Goal: Book appointment/travel/reservation

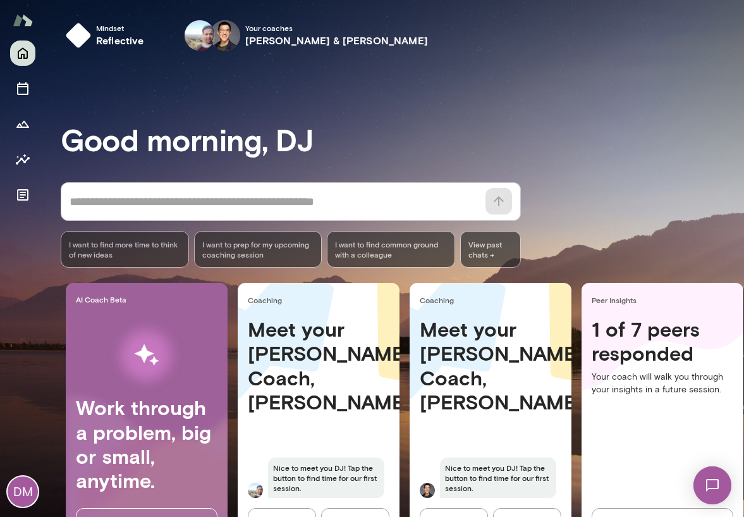
click at [329, 152] on h3 "Good morning, DJ" at bounding box center [402, 138] width 683 height 35
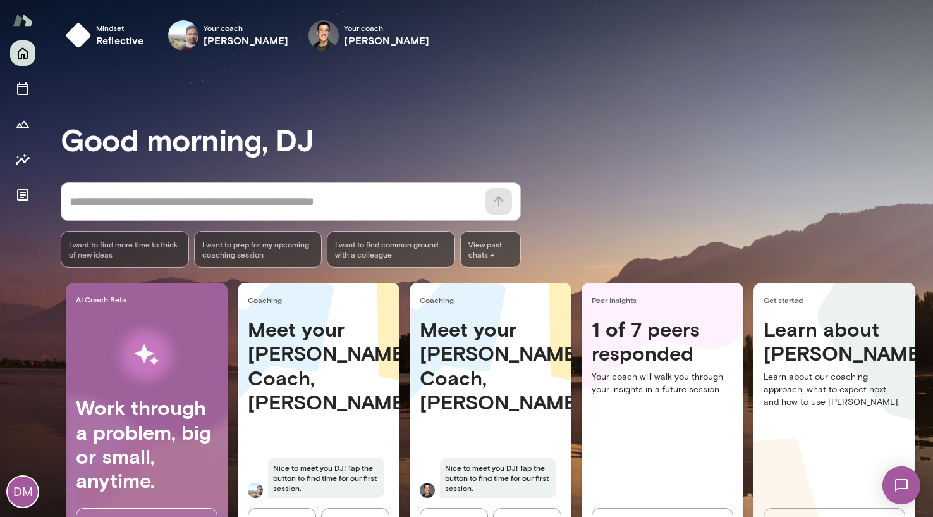
scroll to position [53, 0]
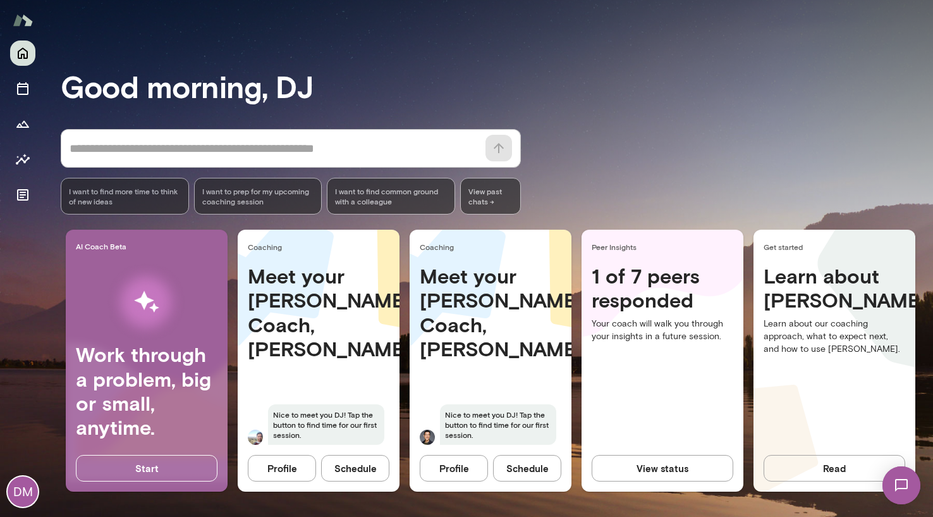
click at [651, 466] on button "View status" at bounding box center [663, 468] width 142 height 27
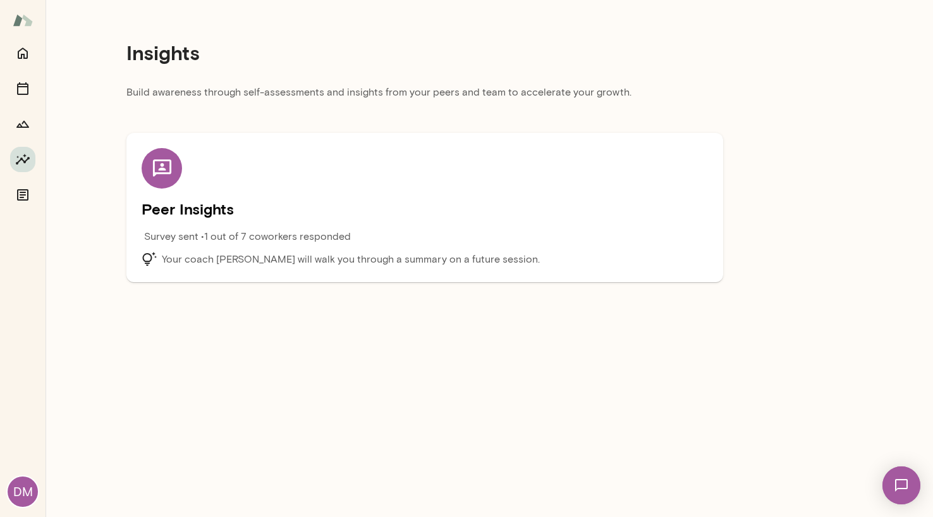
click at [313, 115] on div "Peer Insights Survey sent • 1 out of 7 coworkers responded Your coach [PERSON_N…" at bounding box center [424, 194] width 597 height 175
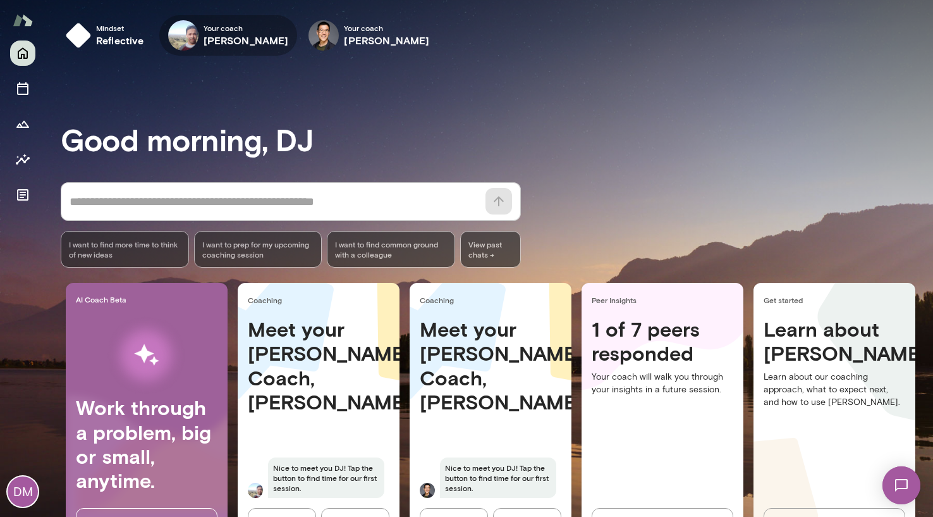
click at [223, 41] on h6 "[PERSON_NAME]" at bounding box center [246, 40] width 85 height 15
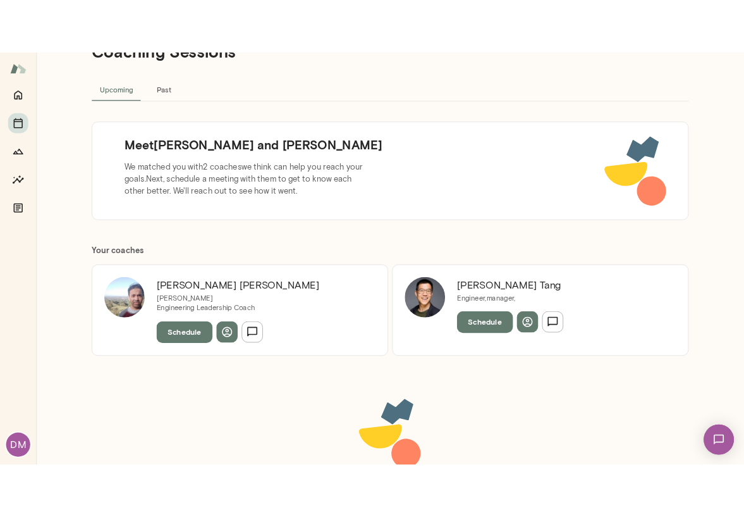
scroll to position [62, 0]
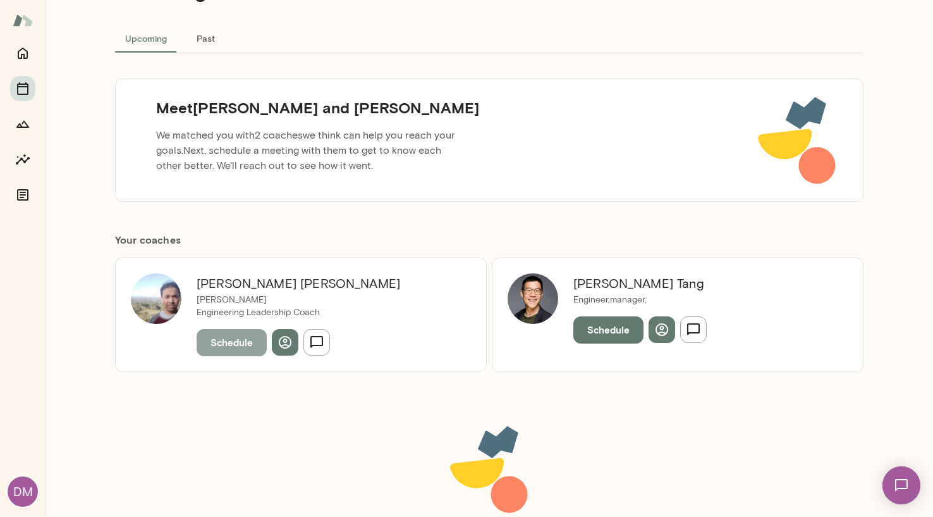
click at [231, 344] on button "Schedule" at bounding box center [232, 342] width 70 height 27
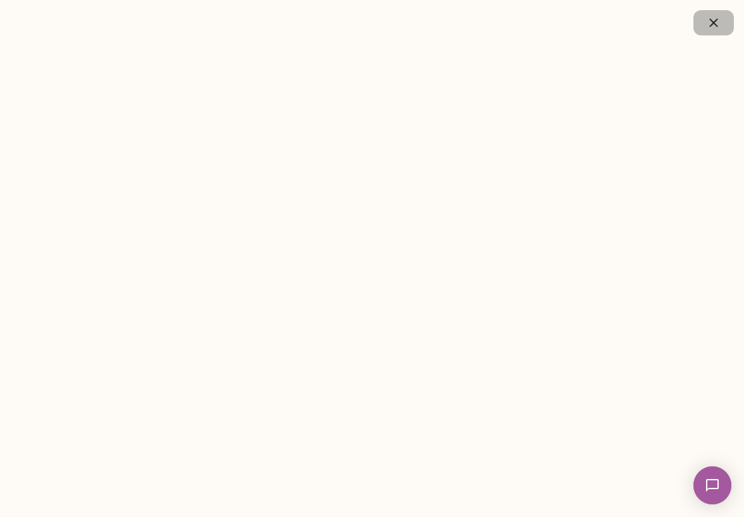
click at [716, 22] on icon "button" at bounding box center [713, 22] width 15 height 15
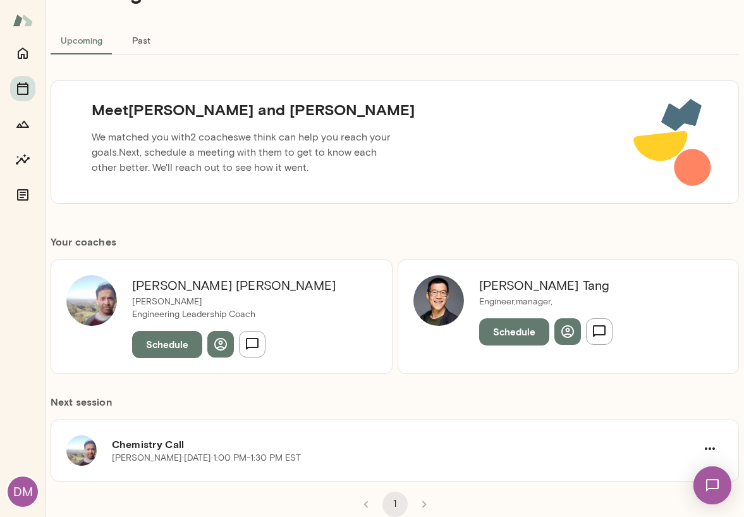
scroll to position [59, 0]
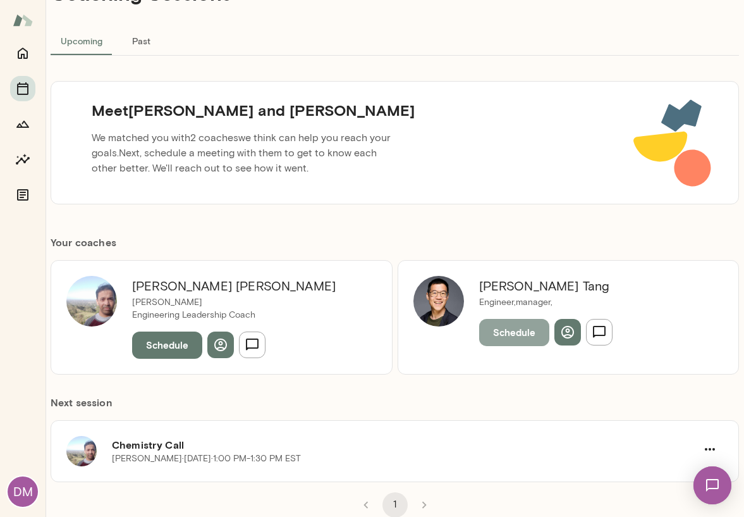
click at [516, 338] on button "Schedule" at bounding box center [514, 332] width 70 height 27
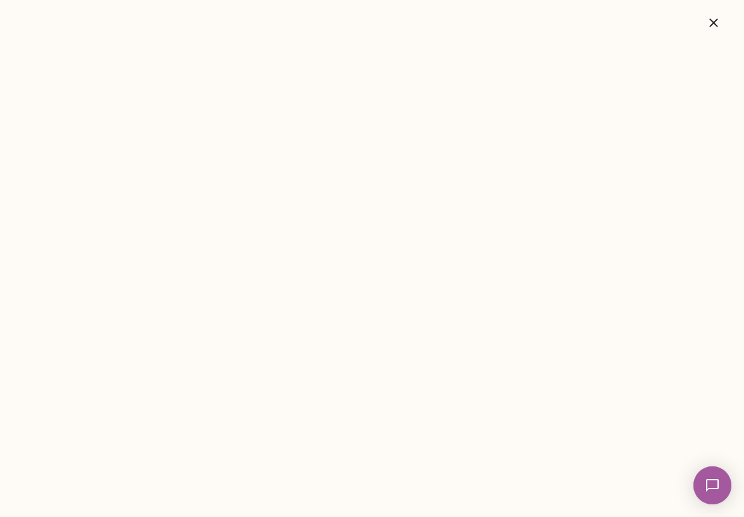
click at [710, 22] on icon "button" at bounding box center [713, 22] width 15 height 15
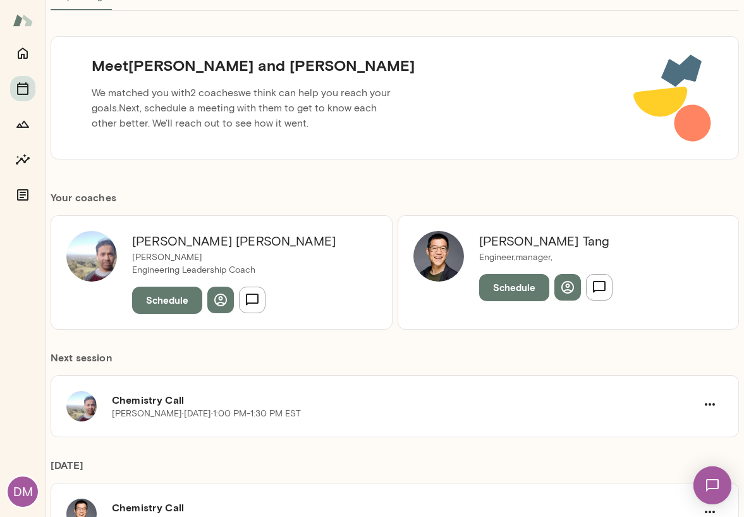
scroll to position [0, 0]
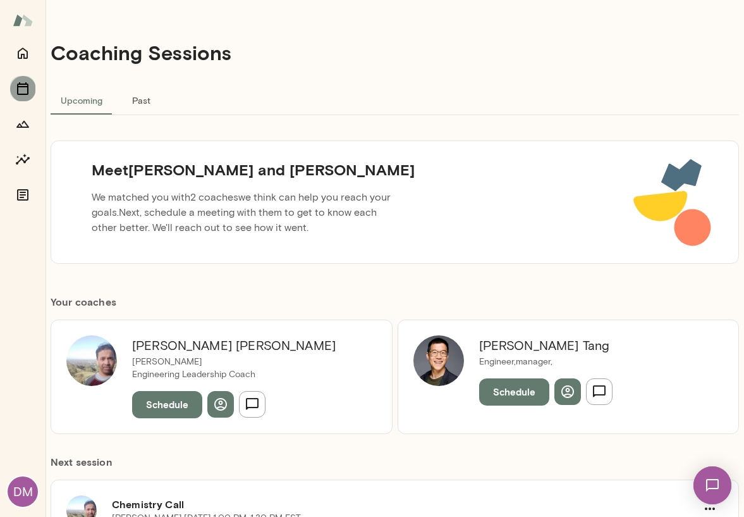
click at [20, 85] on icon "Sessions" at bounding box center [22, 88] width 15 height 15
click at [20, 72] on div at bounding box center [22, 123] width 25 height 167
click at [24, 58] on icon "Home" at bounding box center [23, 53] width 10 height 11
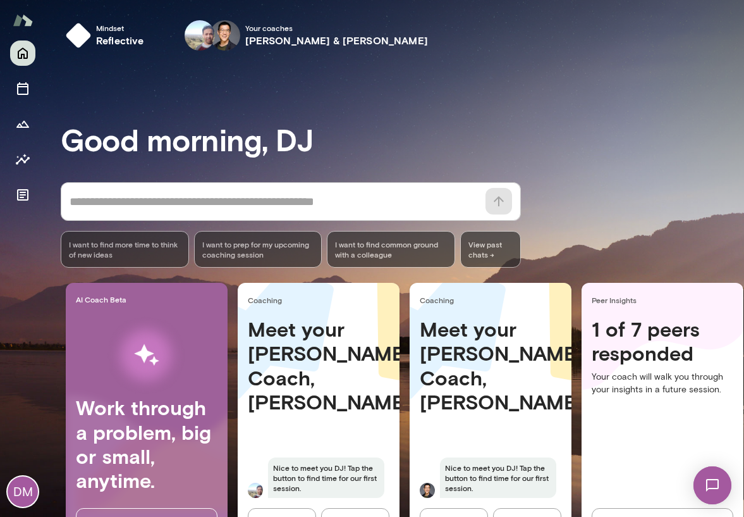
scroll to position [11, 0]
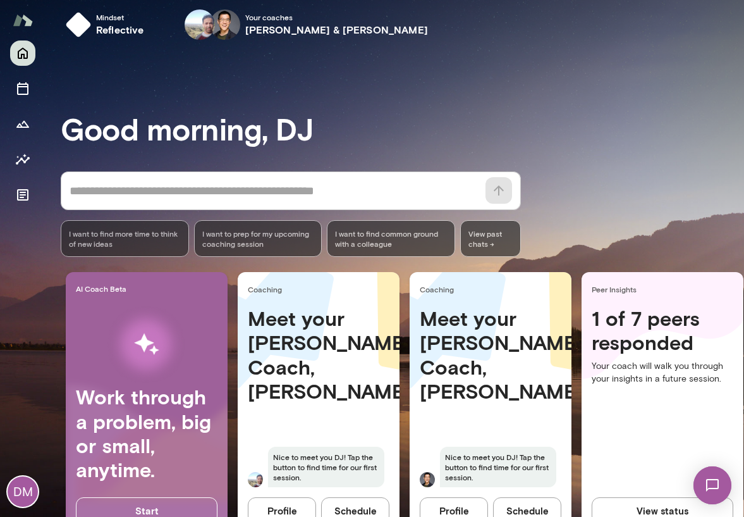
click at [706, 471] on img at bounding box center [713, 485] width 52 height 52
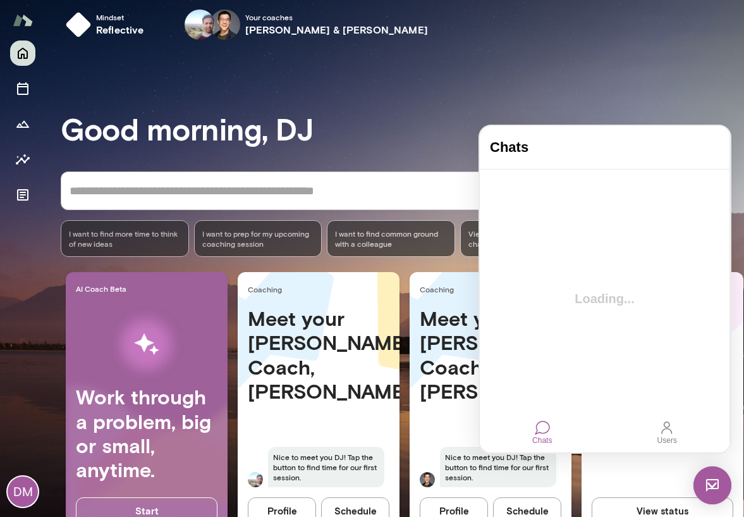
scroll to position [0, 0]
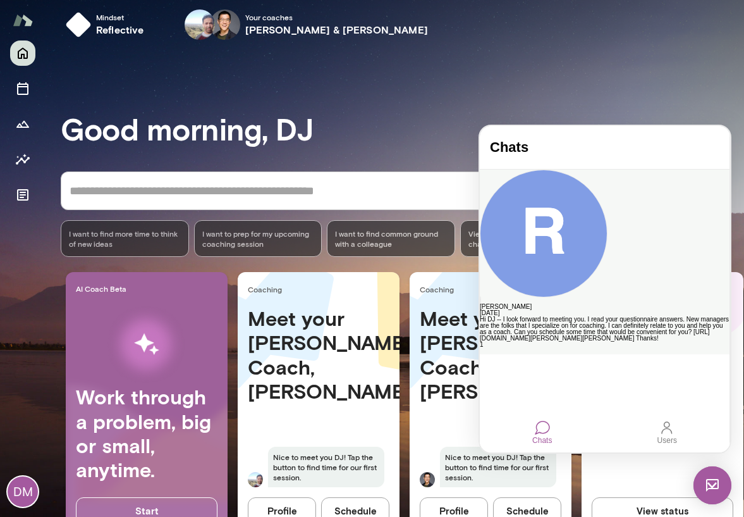
click at [630, 316] on div "Hi DJ -- I look forward to meeting you. I read your questionnaire answers. New …" at bounding box center [605, 328] width 250 height 25
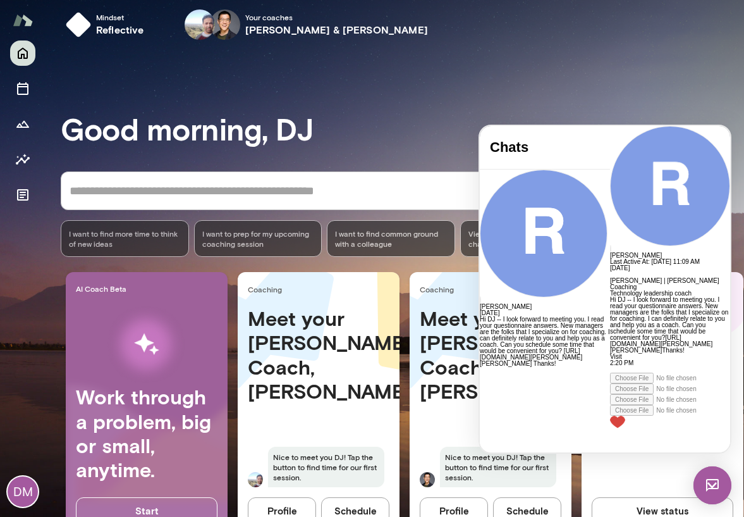
scroll to position [215, 0]
click at [610, 334] on link "[URL][DOMAIN_NAME][PERSON_NAME][PERSON_NAME]" at bounding box center [661, 344] width 102 height 20
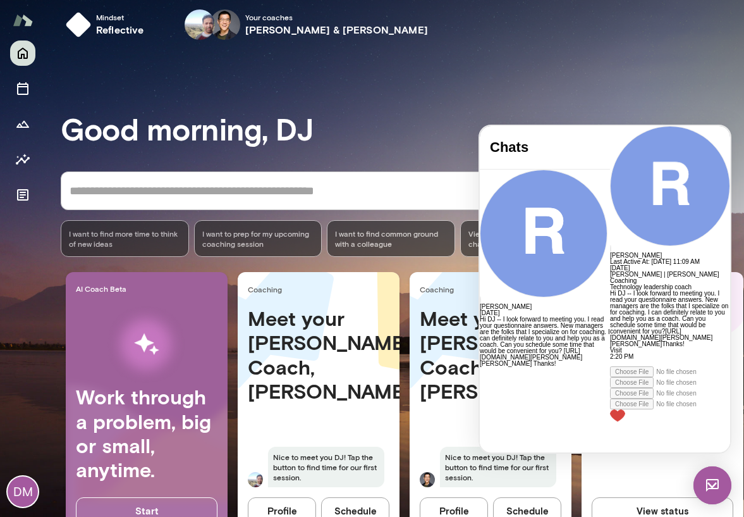
click at [610, 422] on div at bounding box center [670, 394] width 120 height 56
click at [610, 366] on div at bounding box center [670, 363] width 120 height 6
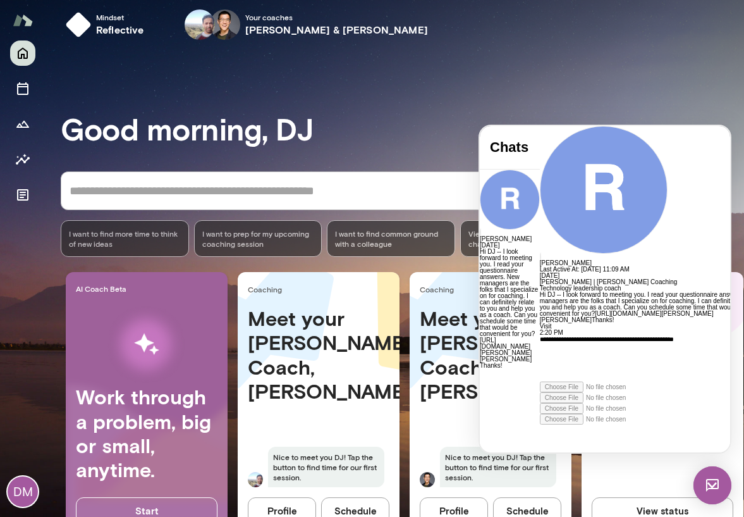
scroll to position [346, 0]
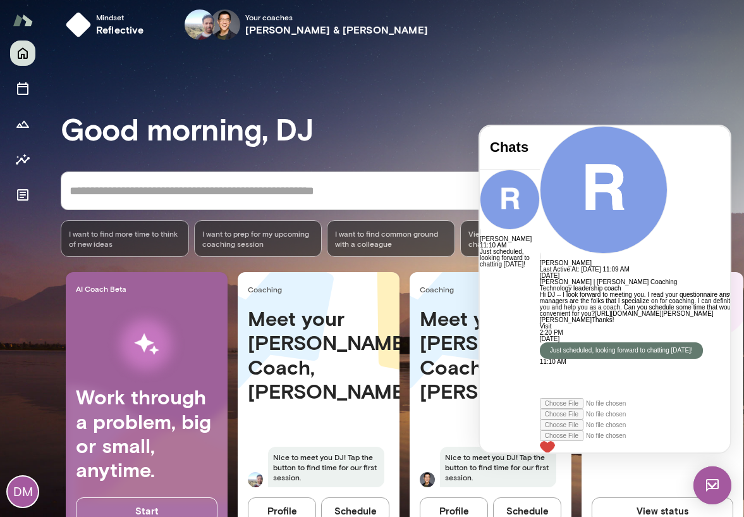
click at [394, 144] on h3 "Good morning, DJ" at bounding box center [402, 128] width 683 height 35
drag, startPoint x: 708, startPoint y: 486, endPoint x: 1211, endPoint y: 818, distance: 602.9
click at [708, 486] on img at bounding box center [713, 485] width 38 height 38
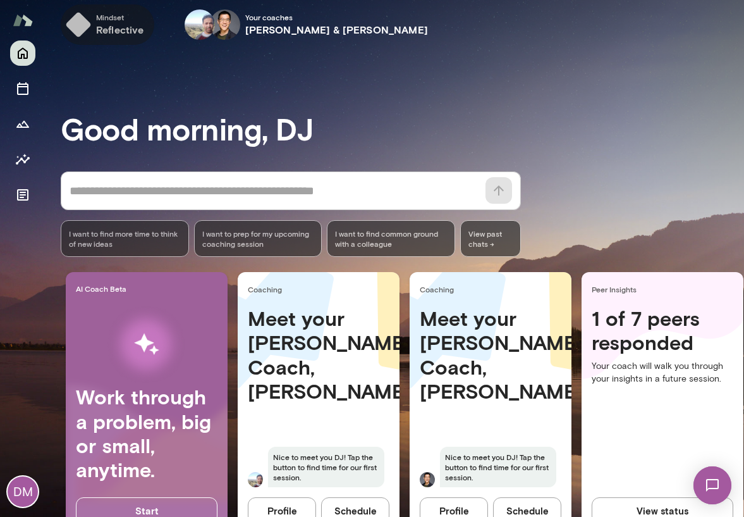
click at [118, 27] on h6 "reflective" at bounding box center [120, 29] width 48 height 15
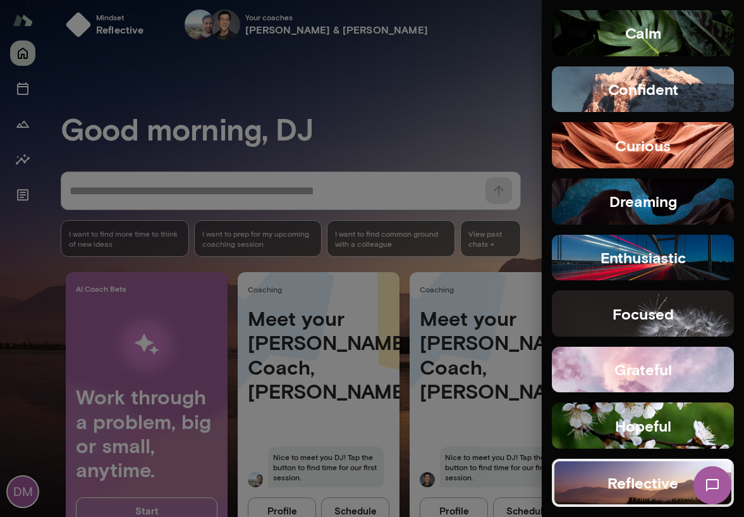
click at [331, 117] on div at bounding box center [372, 258] width 744 height 517
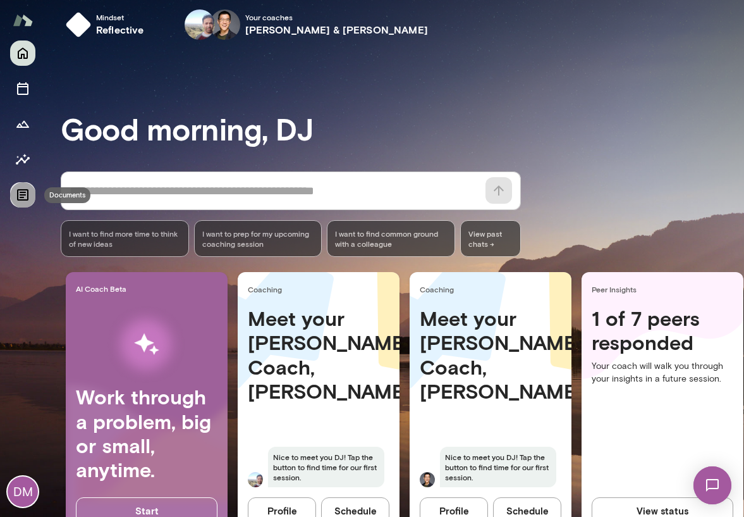
click at [22, 199] on icon "Documents" at bounding box center [22, 194] width 15 height 15
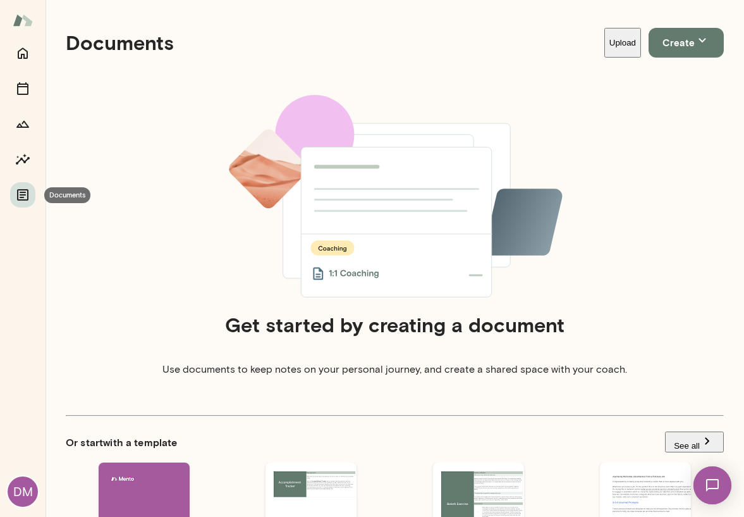
click at [20, 173] on div at bounding box center [22, 123] width 25 height 167
click at [23, 154] on icon "Insights" at bounding box center [22, 159] width 15 height 15
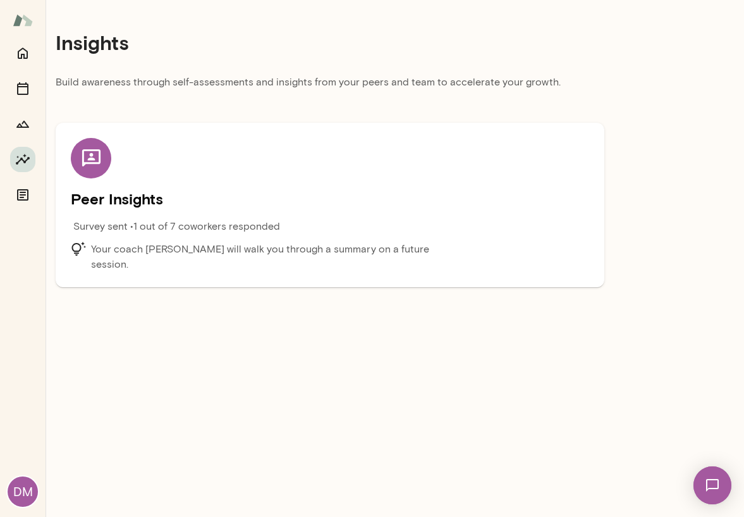
click at [218, 206] on h5 "Peer Insights" at bounding box center [330, 198] width 518 height 20
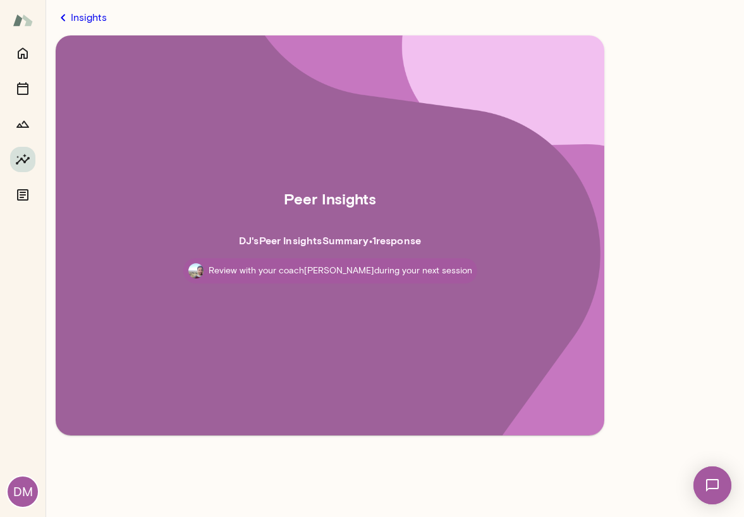
click at [305, 210] on h2 "Peer Insights" at bounding box center [330, 198] width 92 height 23
click at [316, 247] on div "Peer Insights DJ 's Peer Insights Summary • 1 response Review with your coach […" at bounding box center [330, 229] width 518 height 357
click at [329, 286] on div "Peer Insights DJ 's Peer Insights Summary • 1 response Review with your coach […" at bounding box center [330, 229] width 518 height 357
click at [329, 233] on h6 "DJ 's Peer Insights Summary • 1 response" at bounding box center [330, 240] width 182 height 15
click at [28, 119] on icon "Growth Plan" at bounding box center [22, 123] width 15 height 15
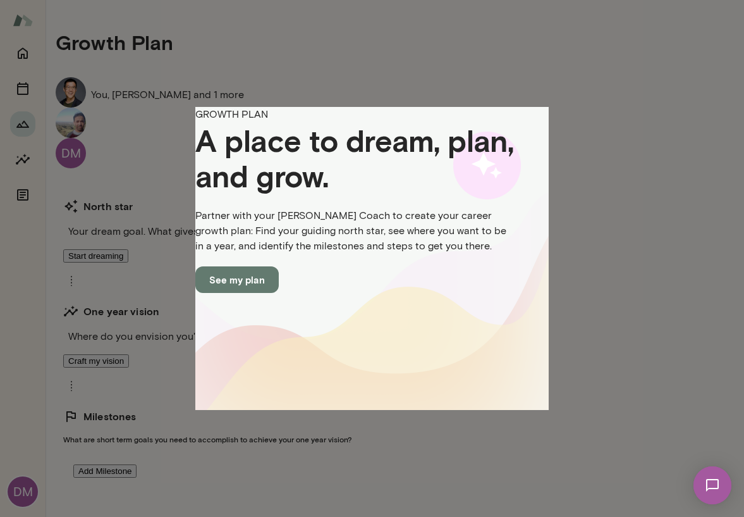
click at [279, 293] on button "See my plan" at bounding box center [236, 279] width 83 height 27
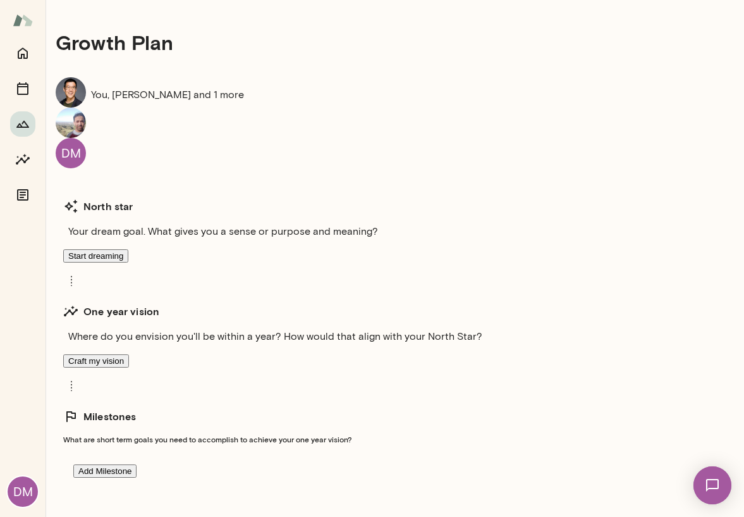
click at [15, 101] on div at bounding box center [22, 123] width 25 height 167
click at [16, 82] on icon "Sessions" at bounding box center [22, 88] width 15 height 15
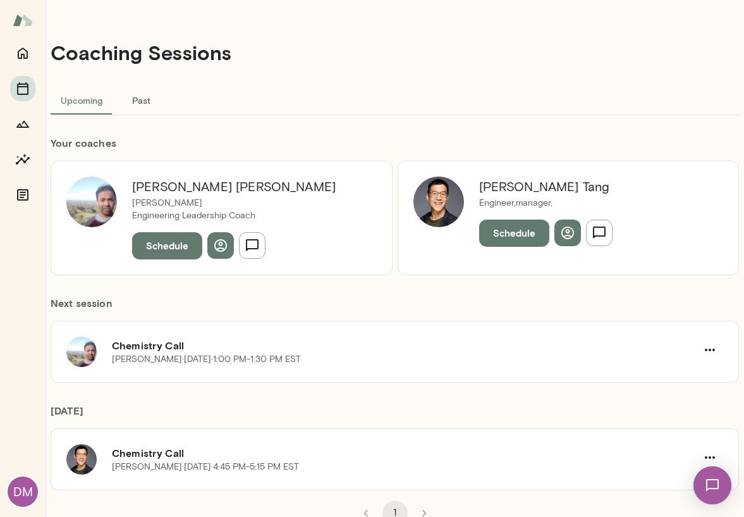
click at [155, 54] on h4 "Coaching Sessions" at bounding box center [141, 52] width 181 height 24
click at [139, 40] on h4 "Coaching Sessions" at bounding box center [141, 52] width 181 height 24
click at [153, 462] on p "[PERSON_NAME] · [DATE] · 4:45 PM-5:15 PM EST" at bounding box center [205, 466] width 187 height 13
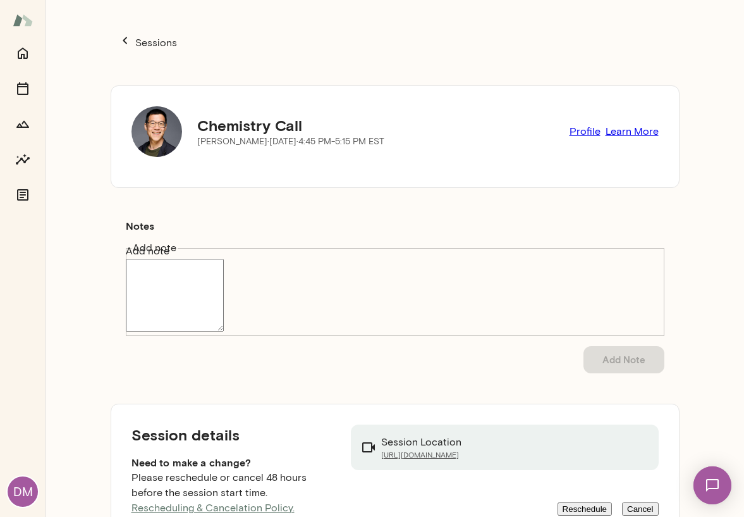
click at [234, 126] on h5 "Chemistry Call" at bounding box center [290, 125] width 187 height 20
click at [183, 128] on div "Chemistry Call [PERSON_NAME] · [DATE] · 4:45 PM-5:15 PM EST" at bounding box center [258, 131] width 253 height 51
click at [214, 135] on p "[PERSON_NAME] · [DATE] · 4:45 PM-5:15 PM EST" at bounding box center [290, 141] width 187 height 13
click at [220, 135] on p "[PERSON_NAME] · [DATE] · 4:45 PM-5:15 PM EST" at bounding box center [290, 141] width 187 height 13
click at [172, 138] on img at bounding box center [157, 131] width 51 height 51
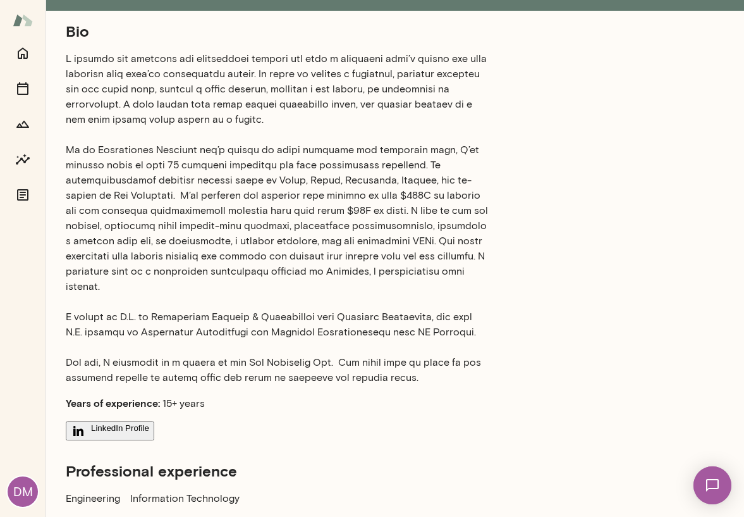
scroll to position [182, 0]
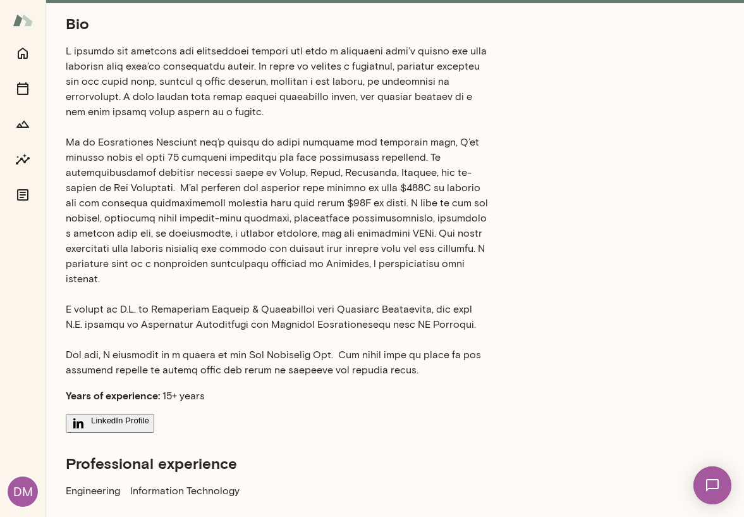
click at [282, 55] on p at bounding box center [278, 211] width 425 height 334
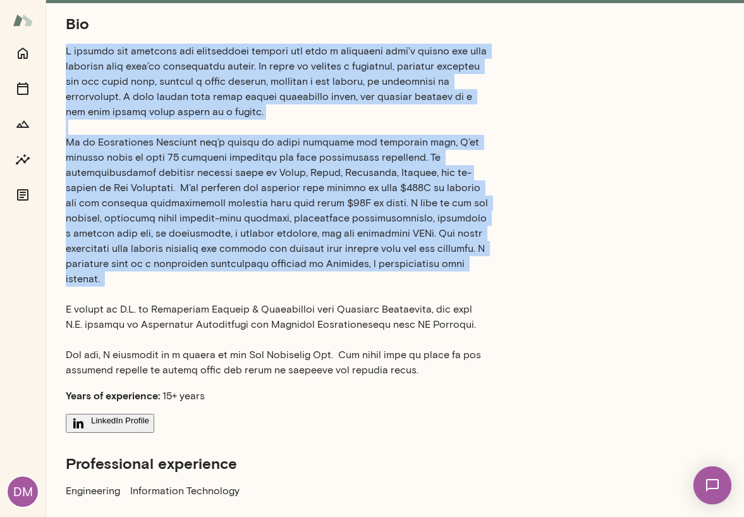
drag, startPoint x: 282, startPoint y: 55, endPoint x: 290, endPoint y: 143, distance: 88.3
click at [290, 142] on p at bounding box center [278, 211] width 425 height 334
click at [291, 143] on p at bounding box center [278, 211] width 425 height 334
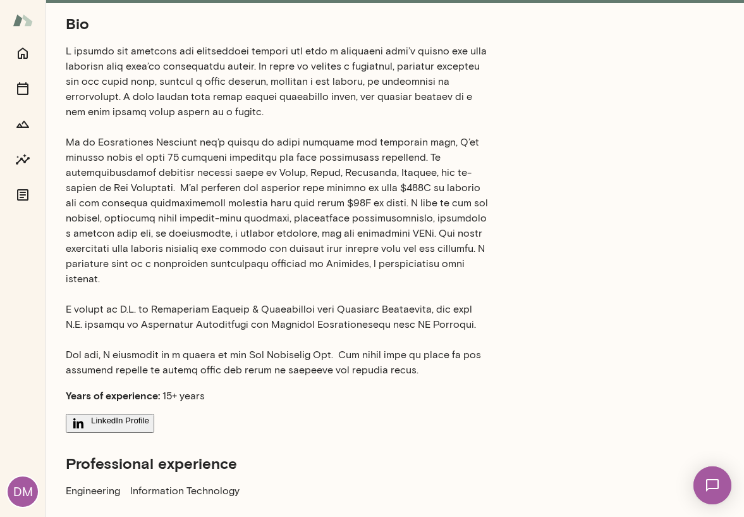
click at [515, 118] on div "Bio Years of experience: 15+ years LinkedIn Profile Professional experience Eng…" at bounding box center [395, 327] width 658 height 629
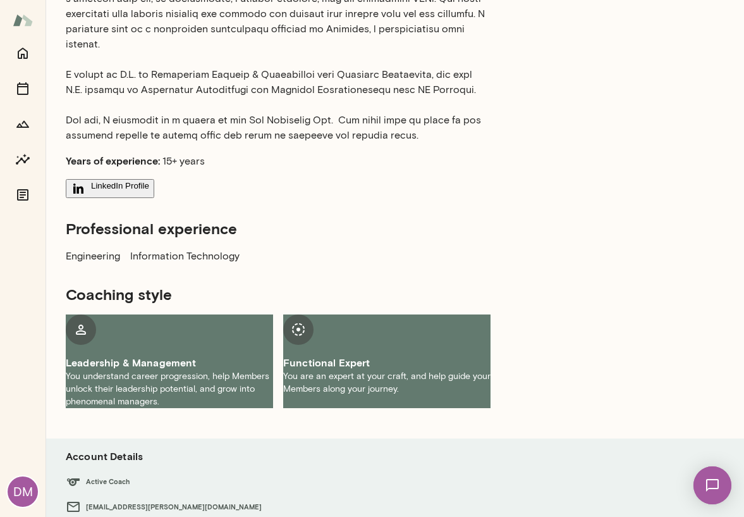
scroll to position [463, 0]
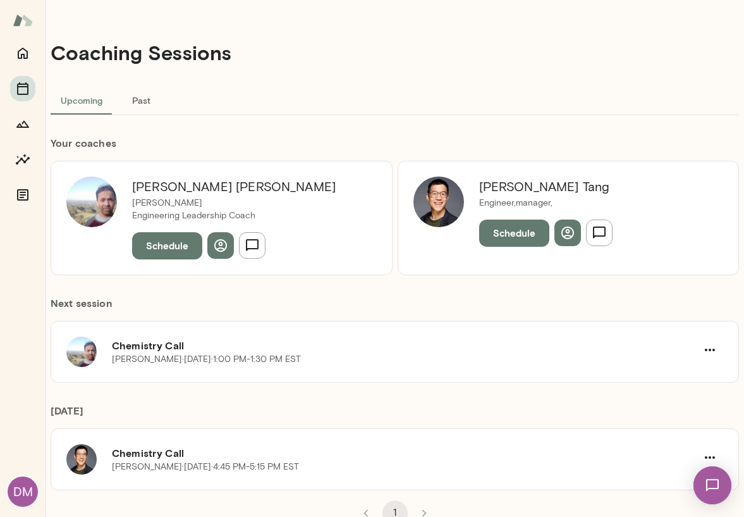
click at [87, 213] on img at bounding box center [91, 201] width 51 height 51
click at [216, 250] on icon "button" at bounding box center [220, 245] width 15 height 15
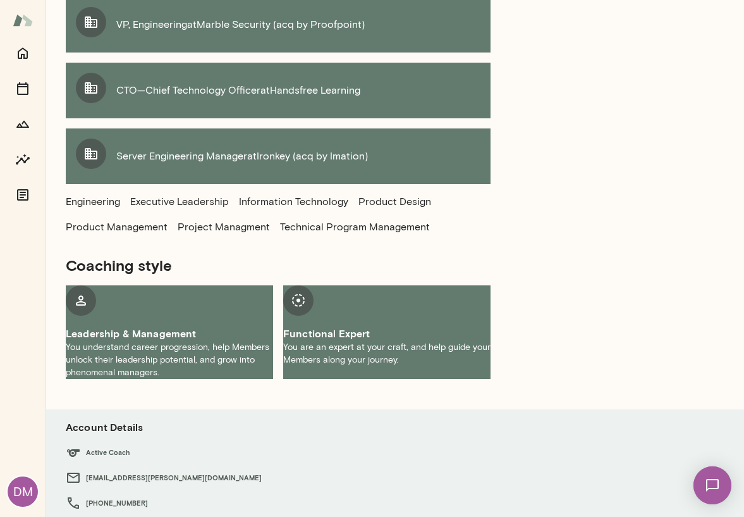
scroll to position [838, 0]
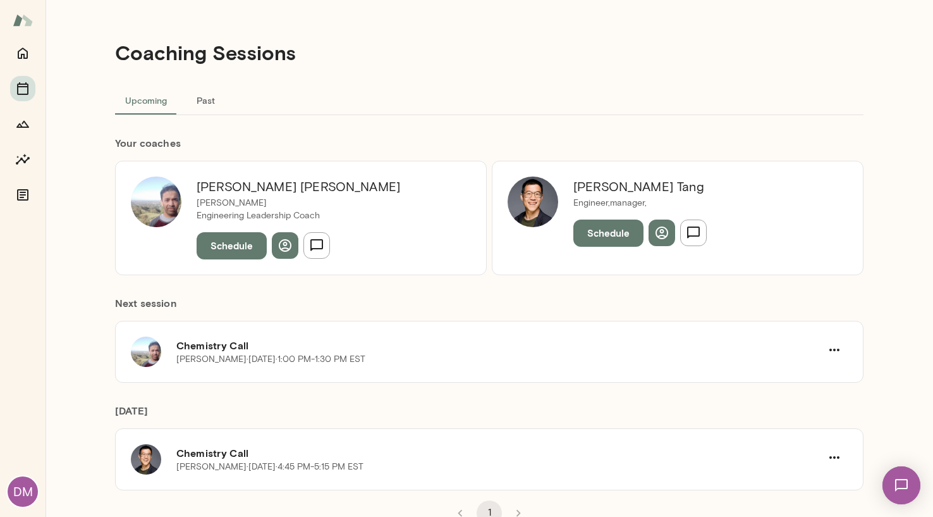
click at [558, 184] on div "[PERSON_NAME] Engineer,manager, Schedule" at bounding box center [640, 217] width 164 height 82
click at [539, 146] on h6 "Your coach es" at bounding box center [489, 142] width 749 height 15
click at [499, 136] on h6 "Your coach es" at bounding box center [489, 142] width 749 height 15
click at [487, 133] on div "Coaching Sessions Upcoming Past Your coach es [PERSON_NAME] [PERSON_NAME] Engin…" at bounding box center [489, 258] width 759 height 517
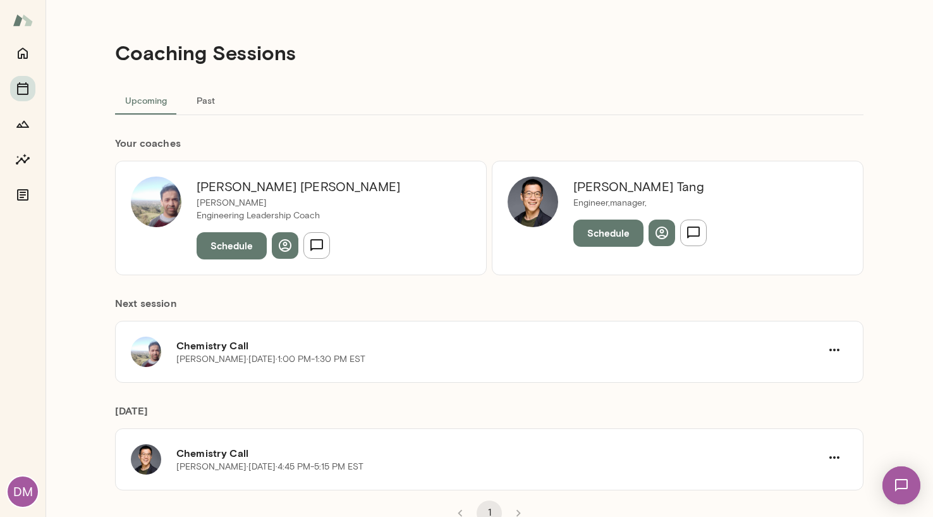
click at [487, 133] on div "Coaching Sessions Upcoming Past Your coach es [PERSON_NAME] [PERSON_NAME] Engin…" at bounding box center [489, 258] width 759 height 517
